Goal: Navigation & Orientation: Understand site structure

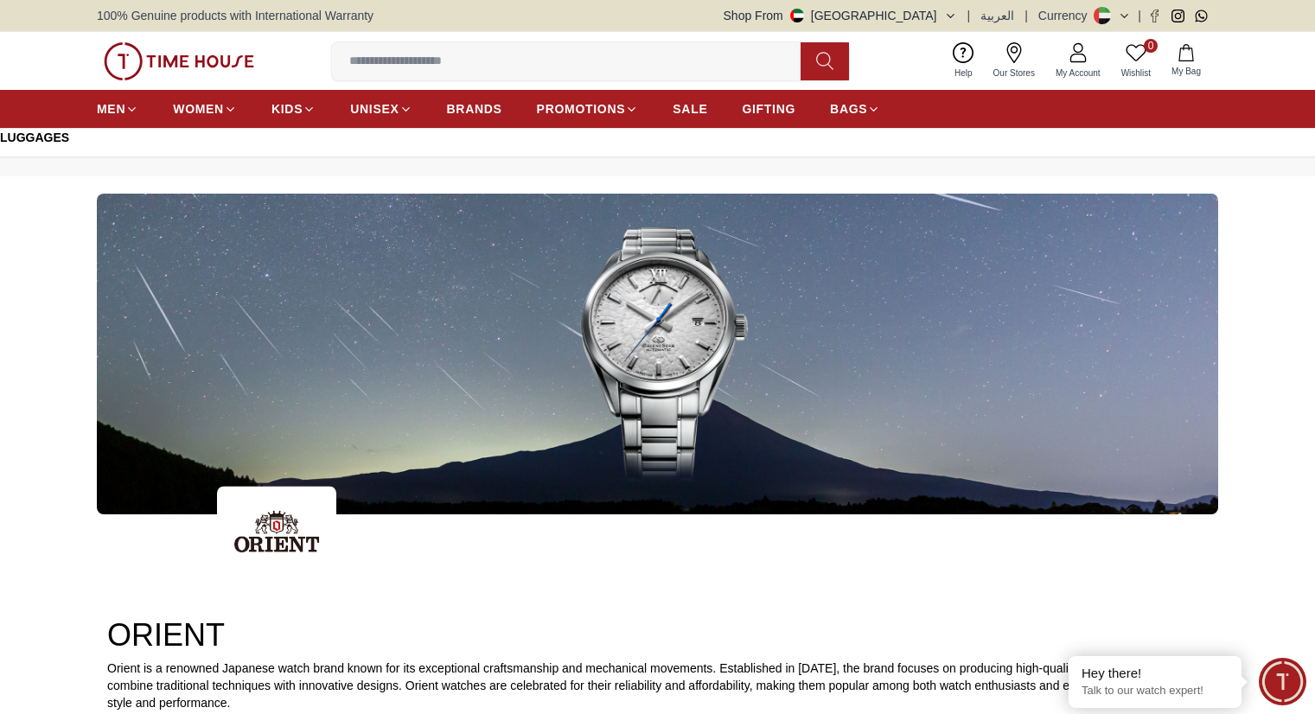
scroll to position [5563, 0]
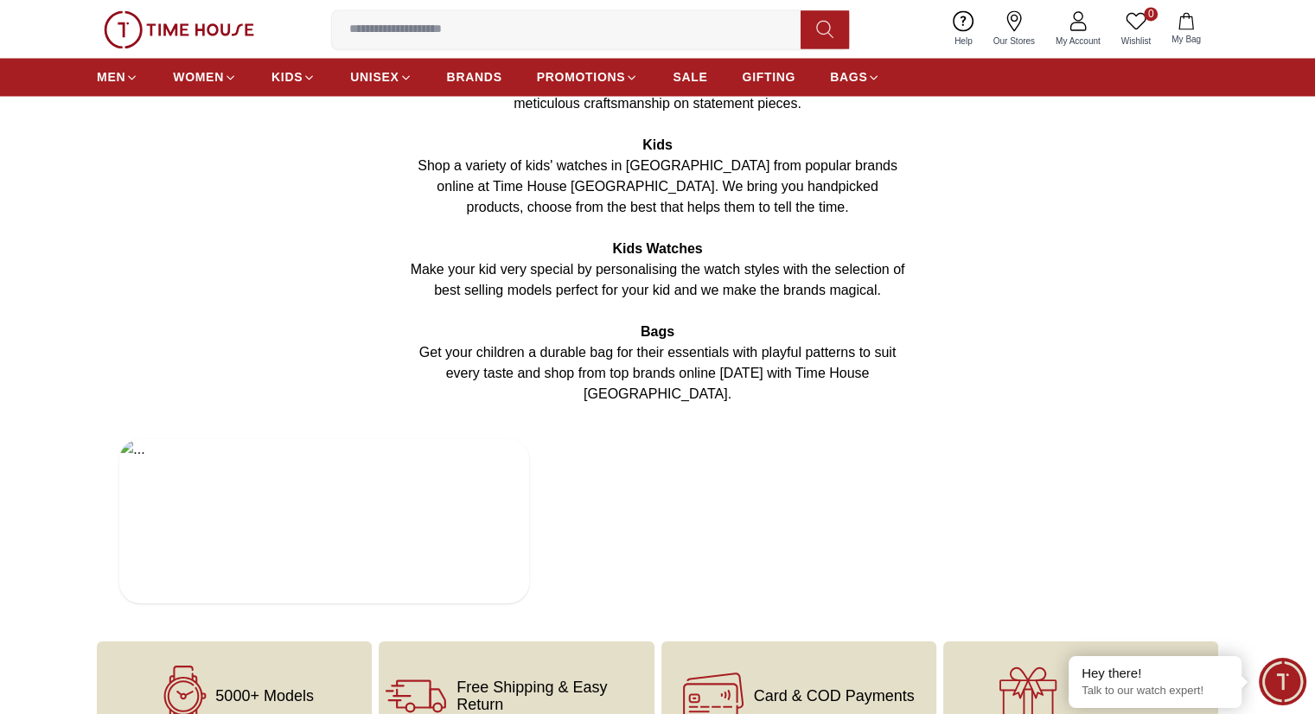
scroll to position [3113, 0]
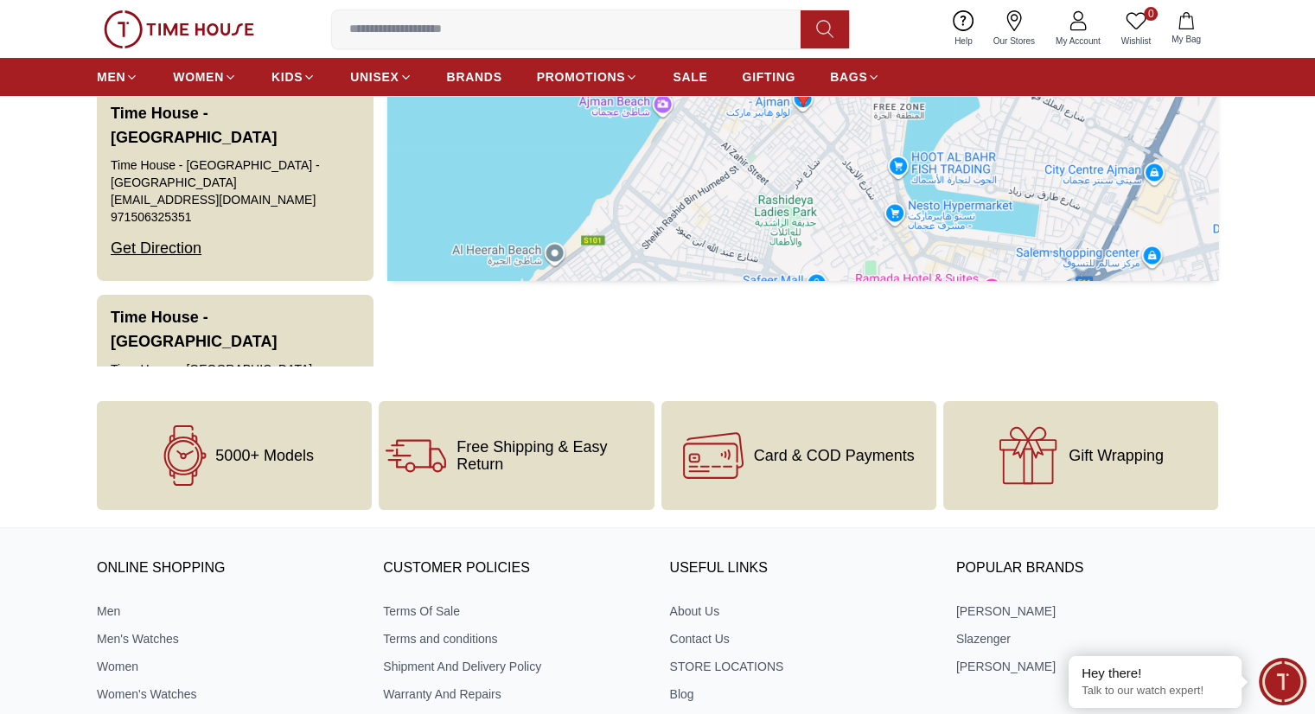
scroll to position [3352, 0]
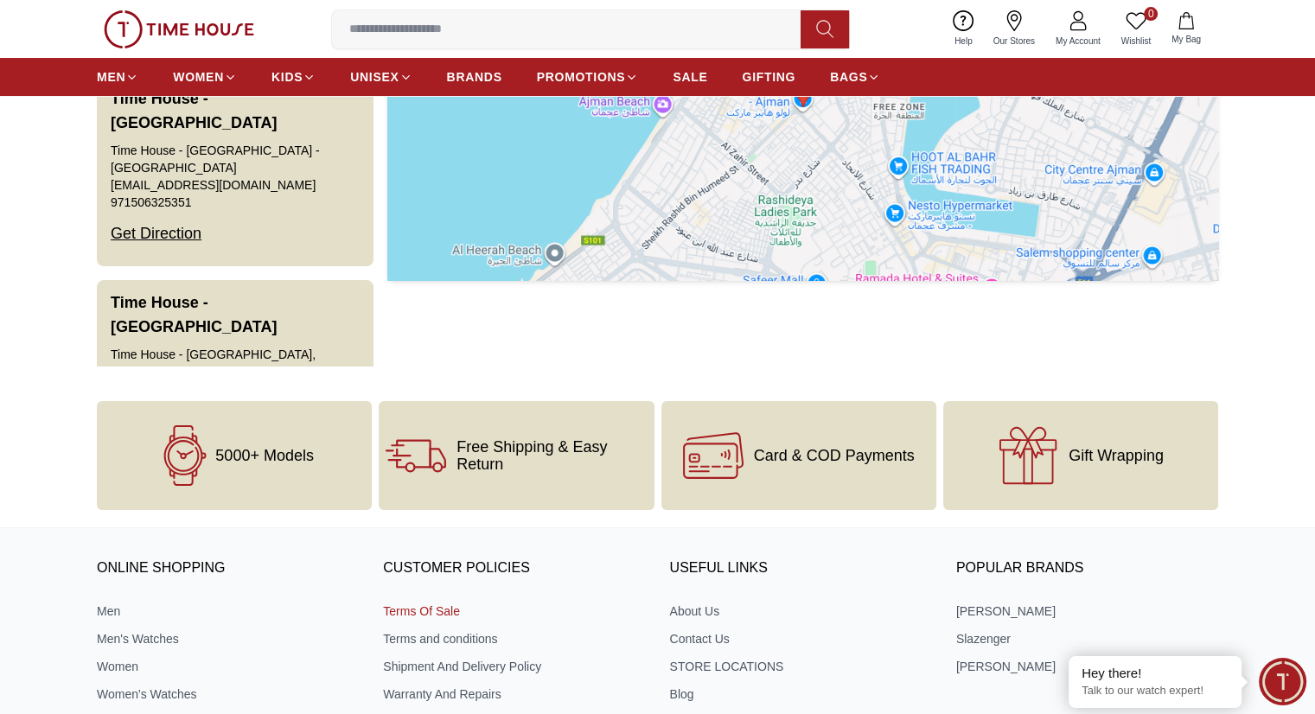
click at [437, 612] on link "Terms Of Sale" at bounding box center [514, 611] width 262 height 17
